Goal: Information Seeking & Learning: Stay updated

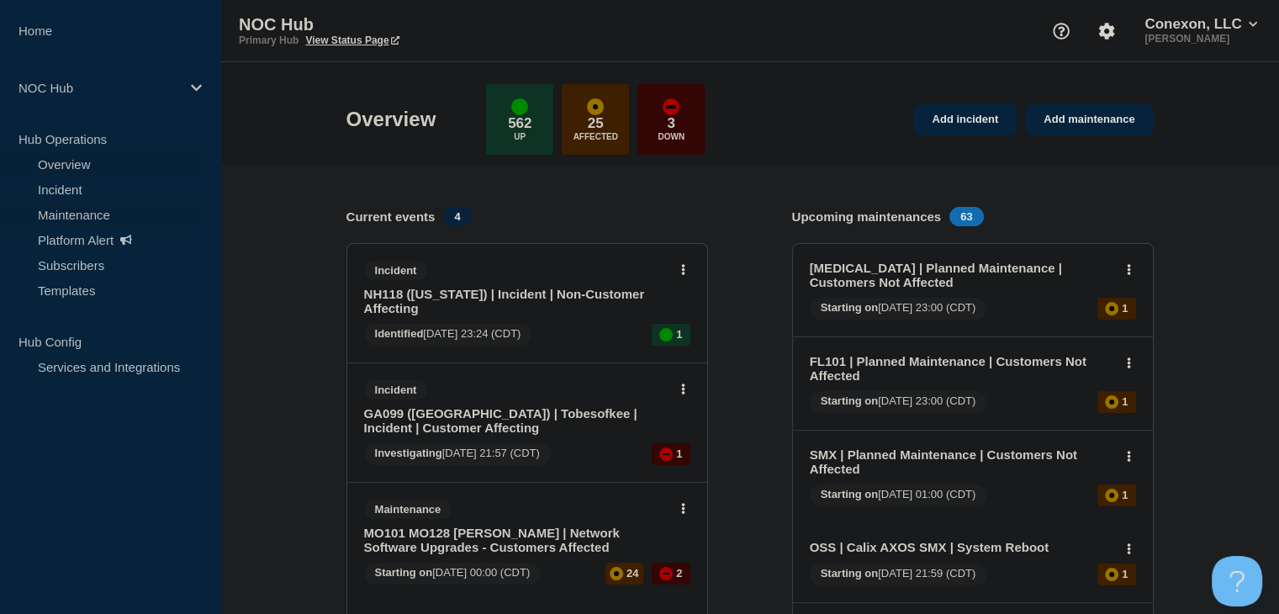
click at [87, 206] on link "Maintenance" at bounding box center [102, 214] width 204 height 25
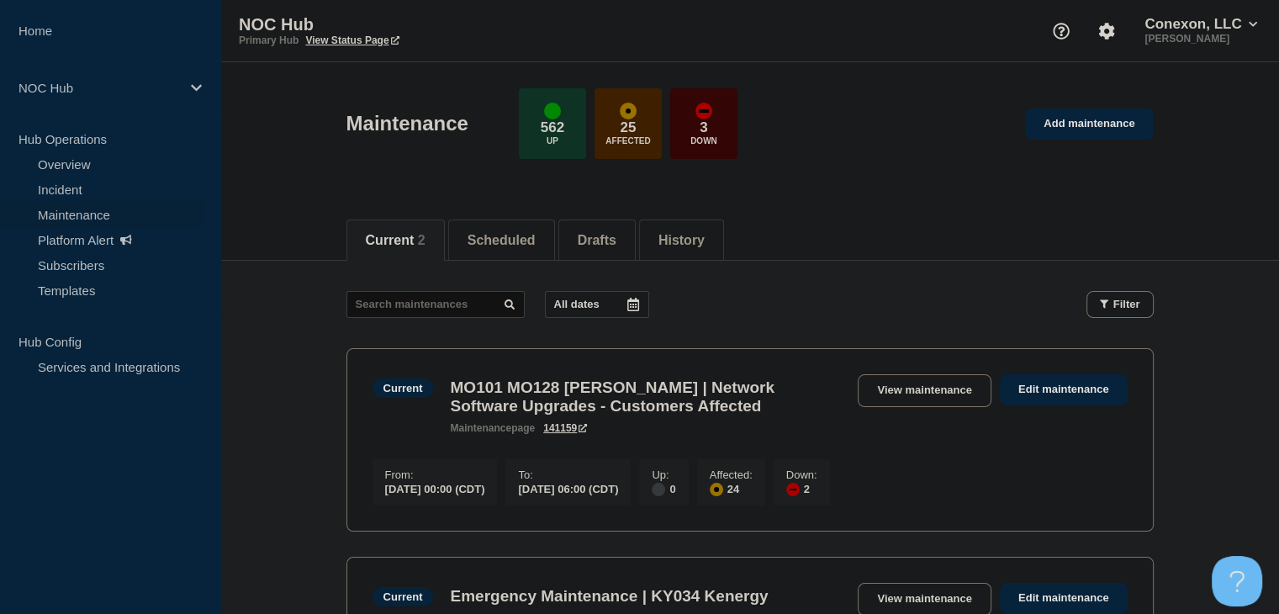
scroll to position [168, 0]
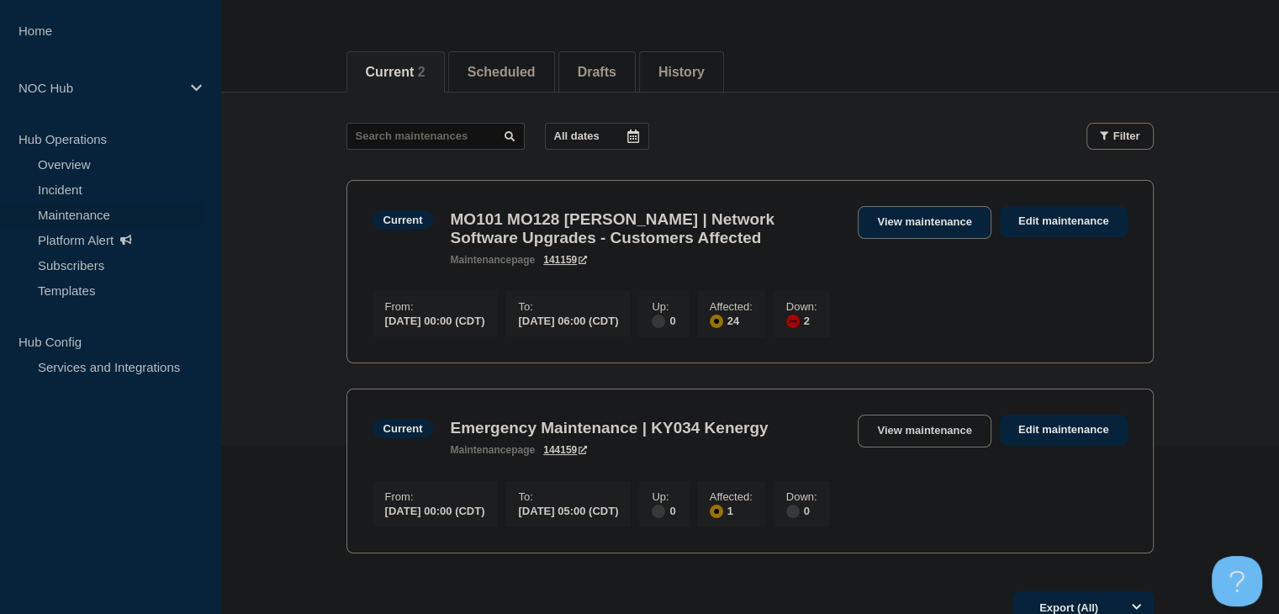
click at [885, 226] on link "View maintenance" at bounding box center [924, 222] width 133 height 33
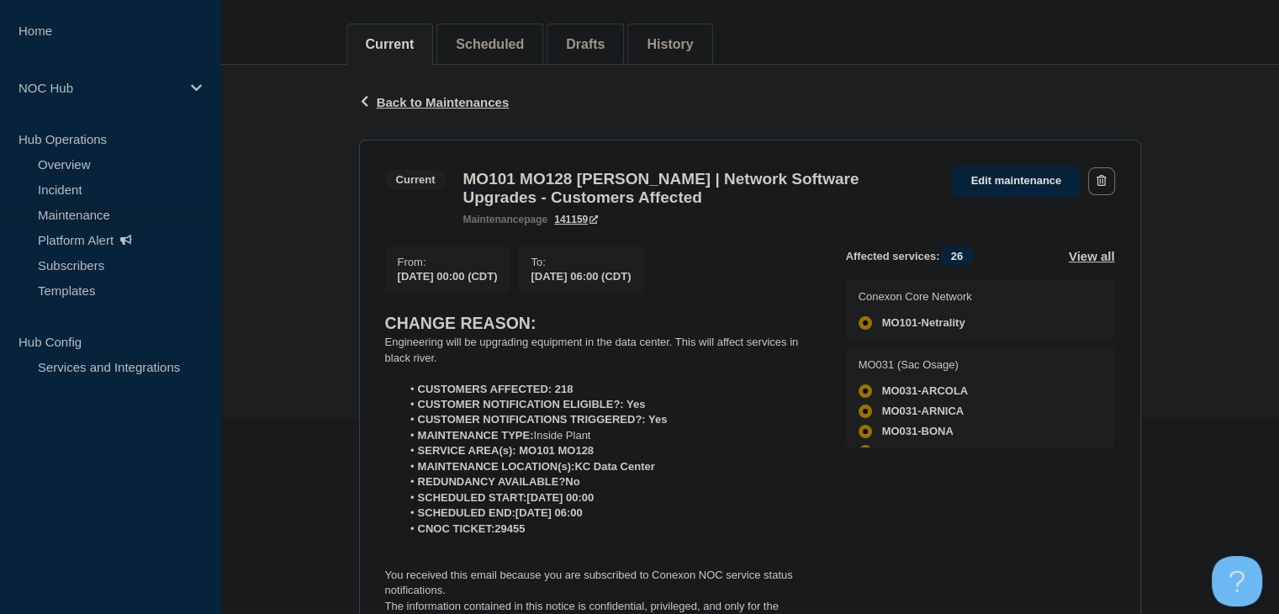
scroll to position [336, 0]
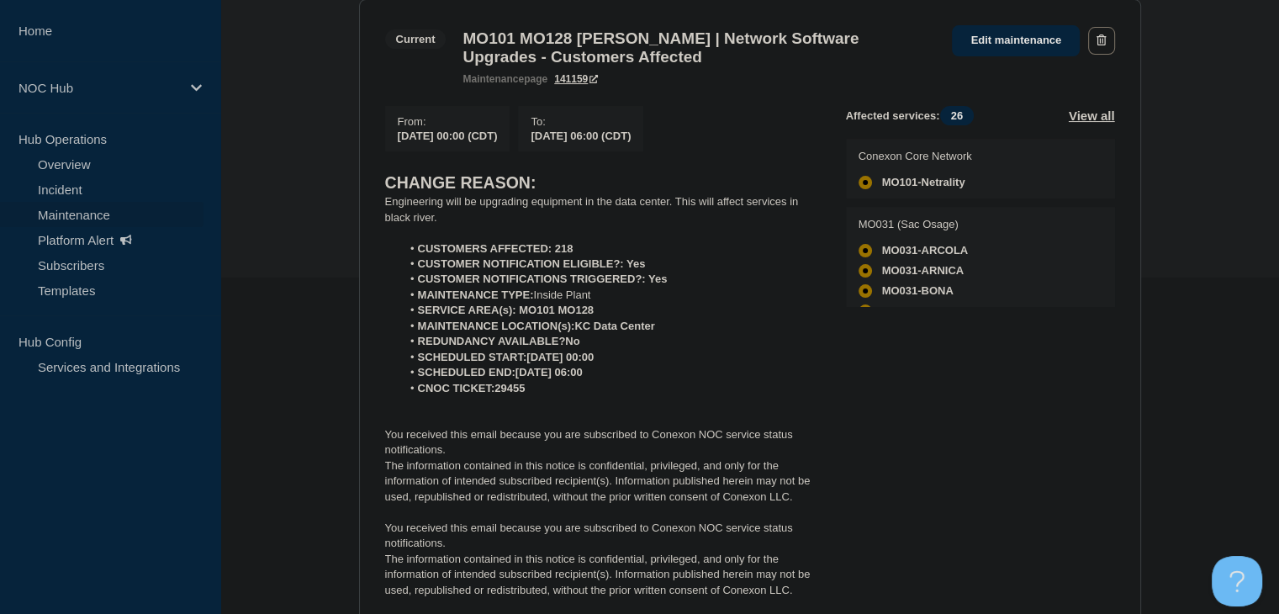
click at [680, 598] on p "The information contained in this notice is confidential, privileged, and only …" at bounding box center [602, 575] width 434 height 46
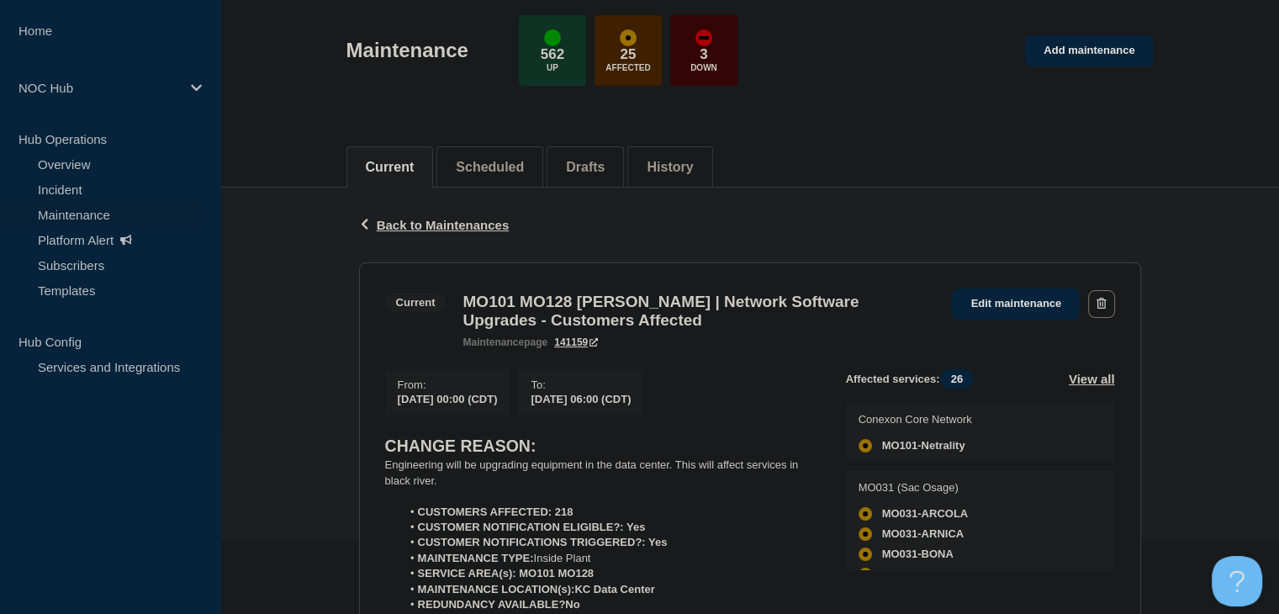
scroll to position [0, 0]
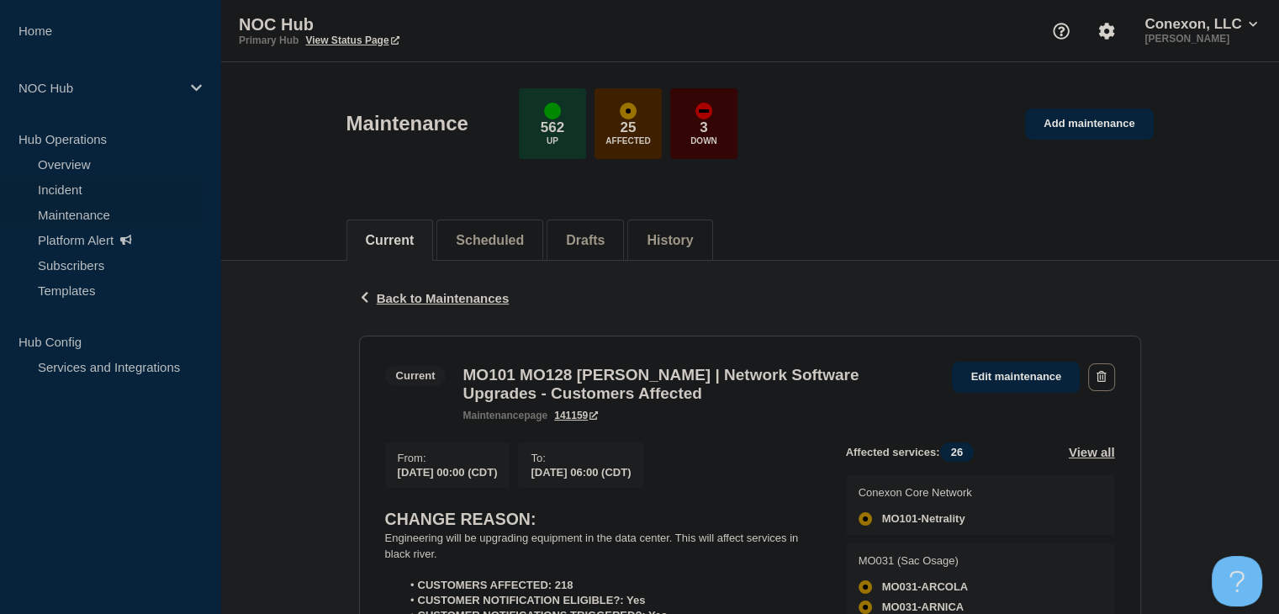
click at [48, 187] on link "Incident" at bounding box center [102, 189] width 204 height 25
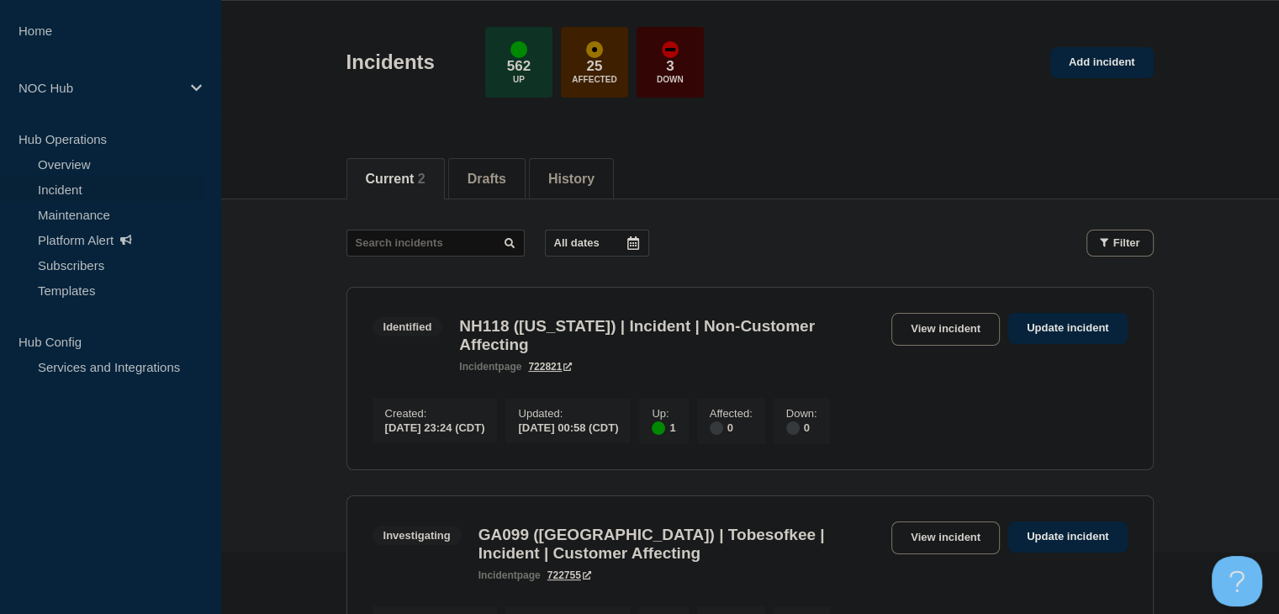
scroll to position [168, 0]
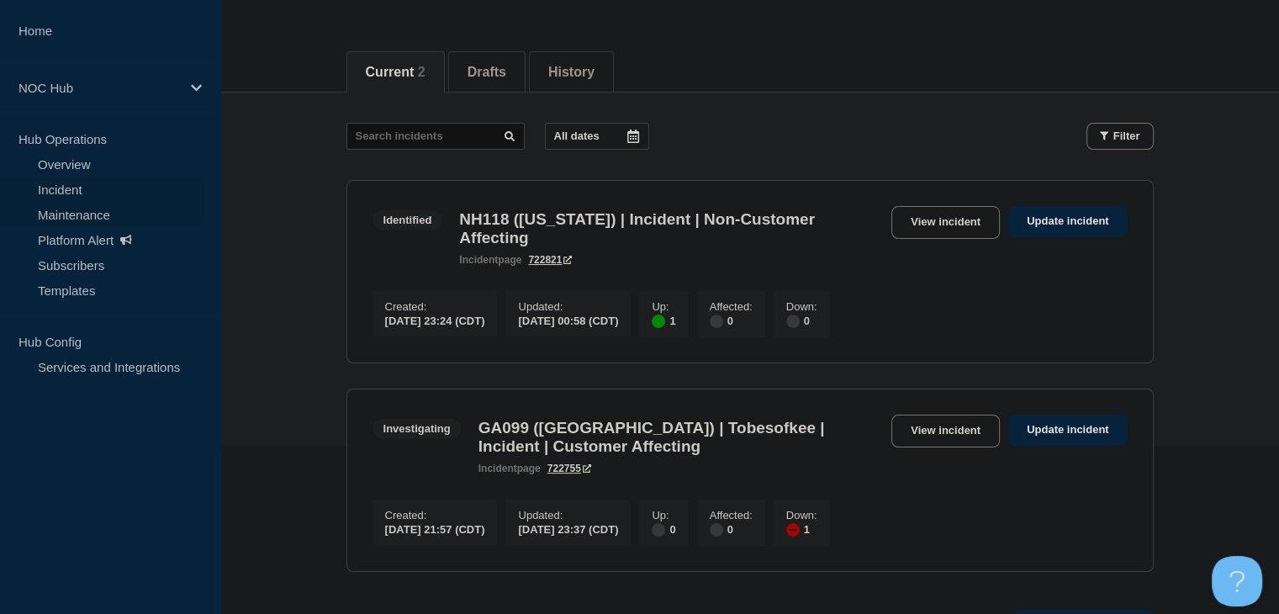
click at [93, 214] on link "Maintenance" at bounding box center [102, 214] width 204 height 25
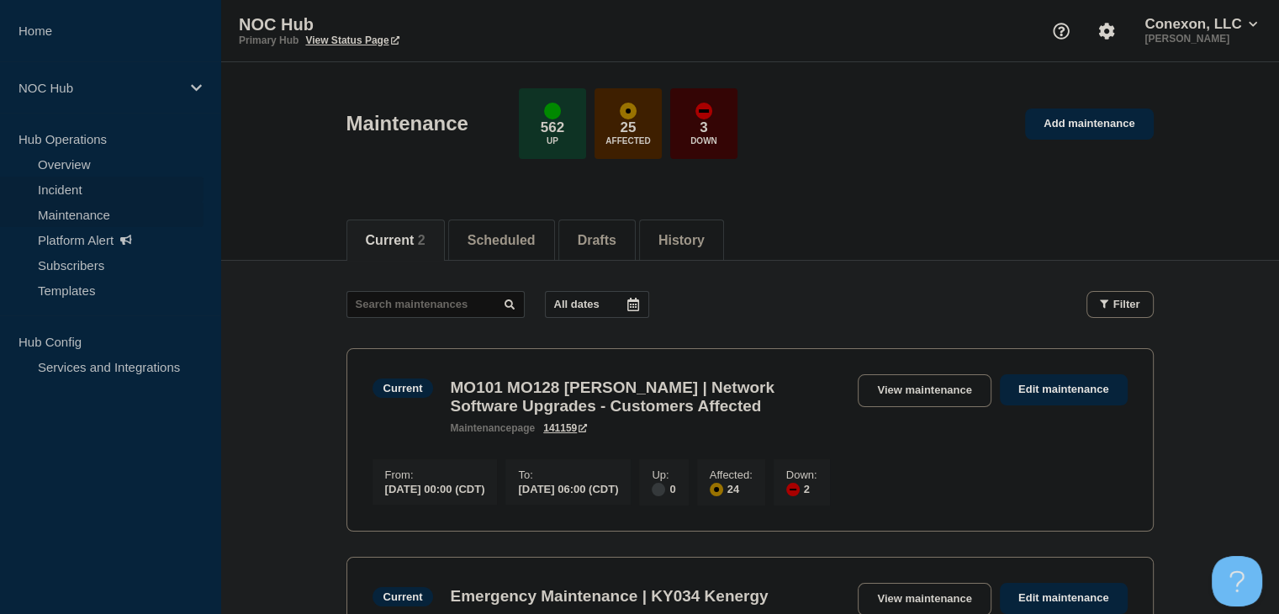
click at [84, 190] on link "Incident" at bounding box center [102, 189] width 204 height 25
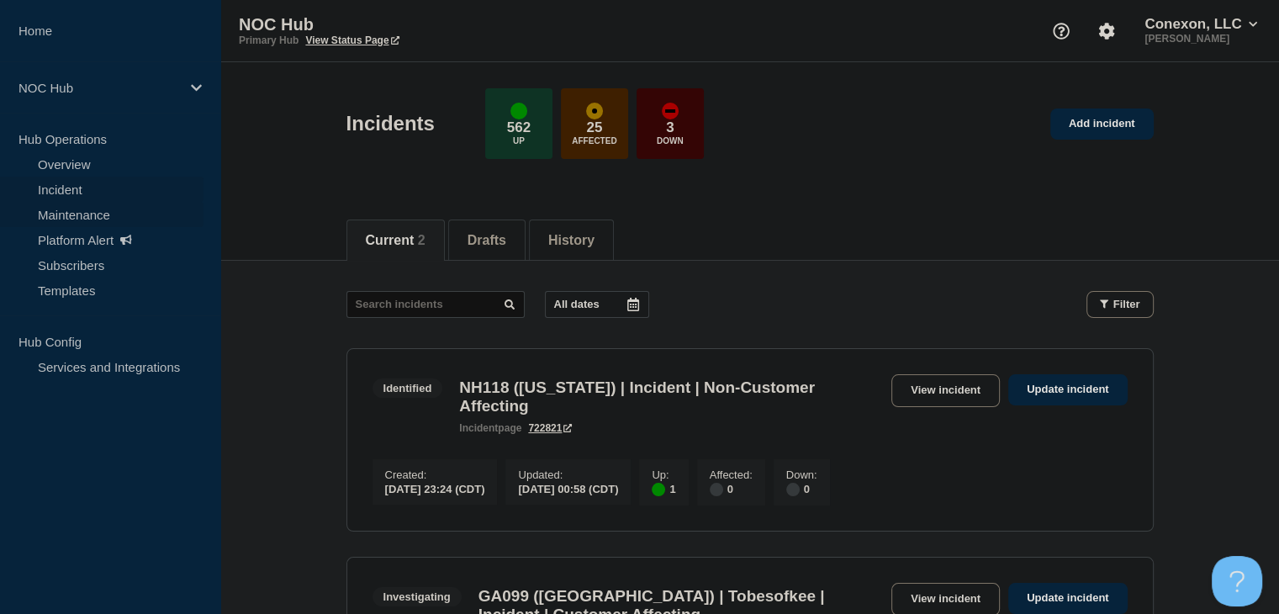
click at [101, 217] on link "Maintenance" at bounding box center [102, 214] width 204 height 25
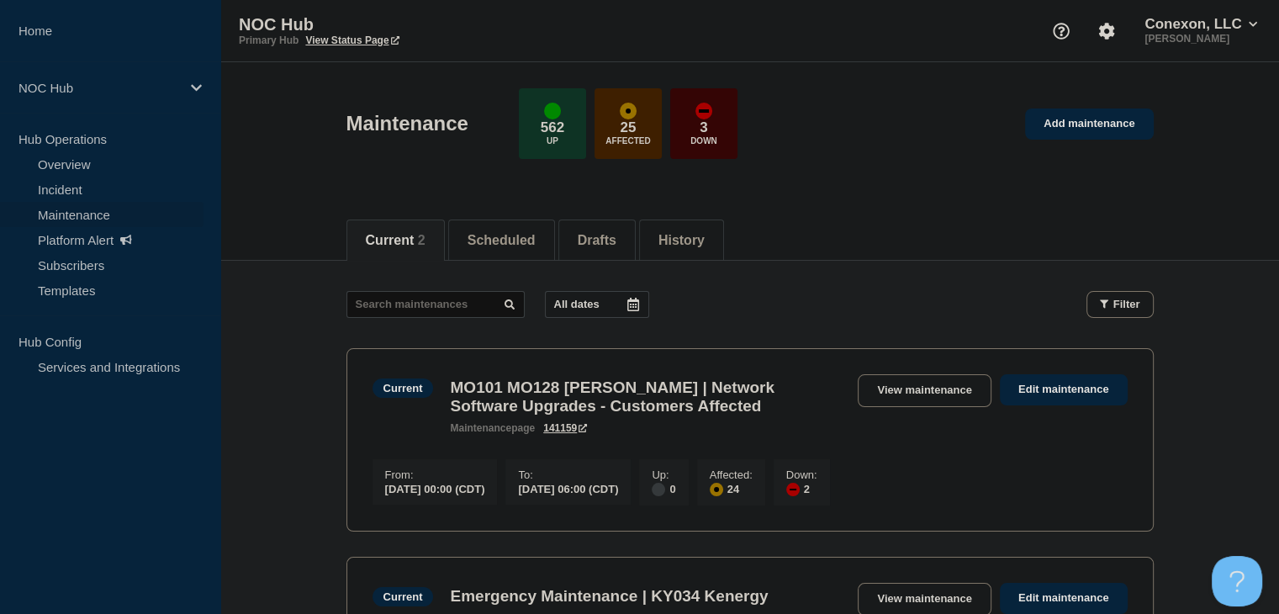
scroll to position [168, 0]
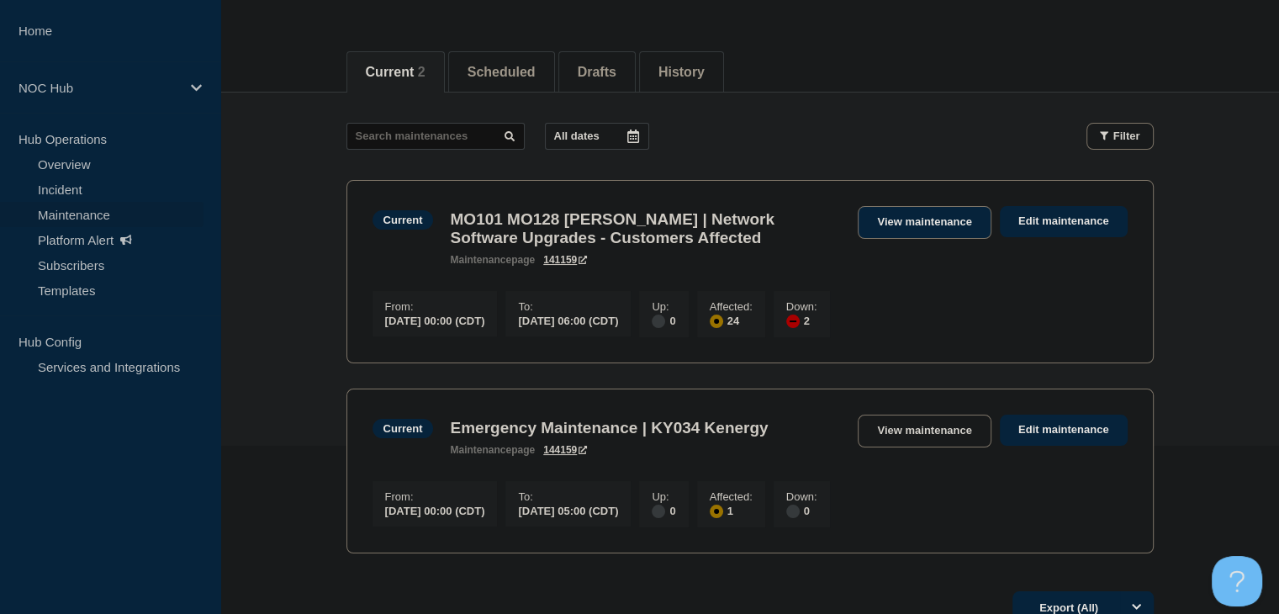
click at [913, 225] on link "View maintenance" at bounding box center [924, 222] width 133 height 33
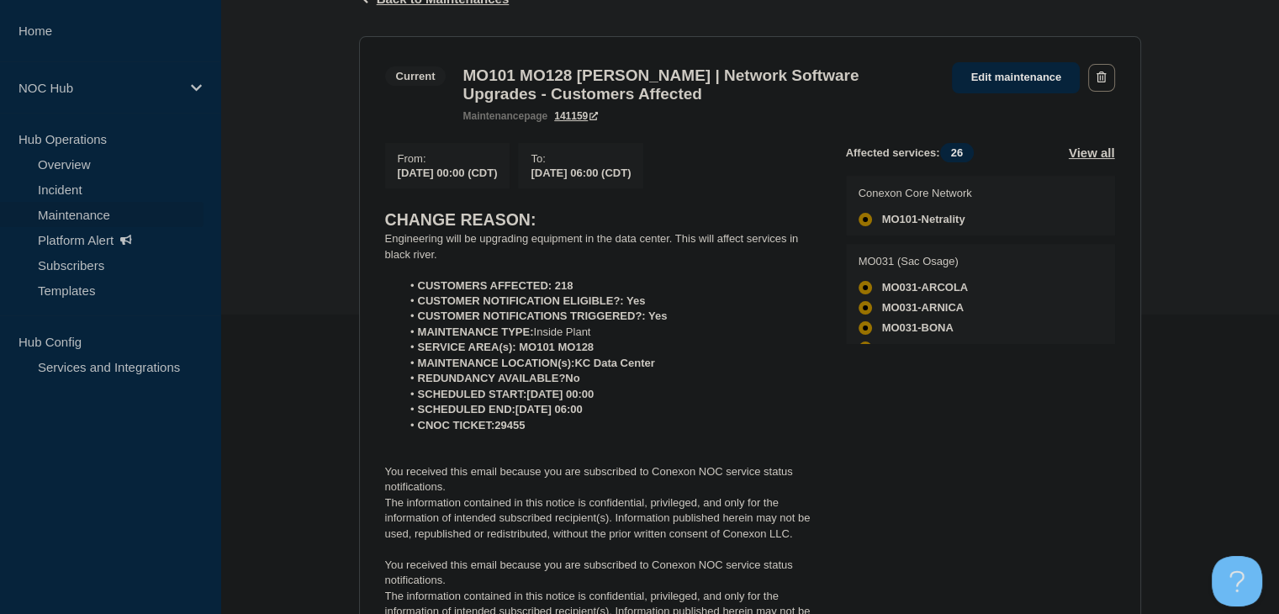
scroll to position [336, 0]
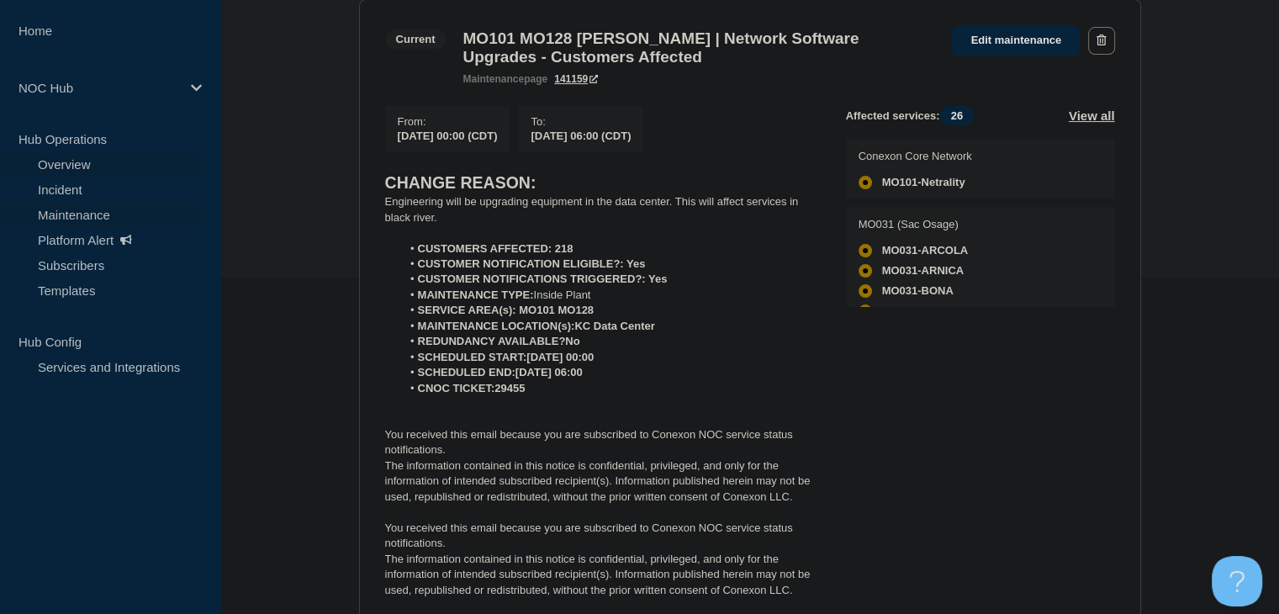
click at [83, 159] on link "Overview" at bounding box center [102, 163] width 204 height 25
